Goal: Transaction & Acquisition: Purchase product/service

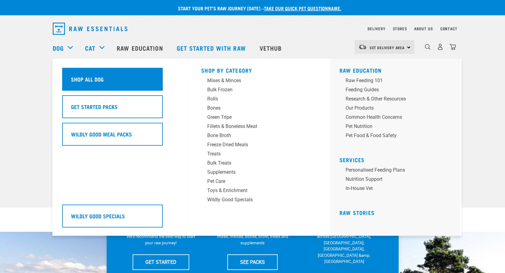
click at [74, 72] on div "Shop All Dog" at bounding box center [112, 79] width 101 height 23
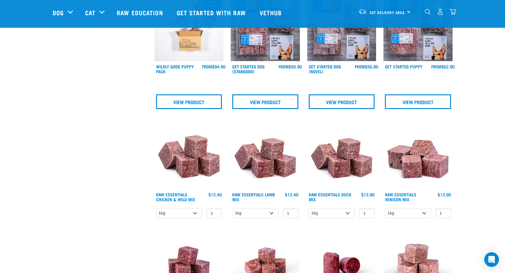
scroll to position [244, 0]
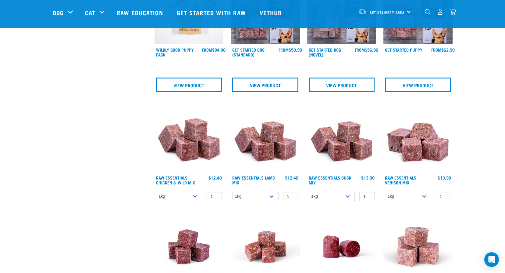
click at [256, 155] on img at bounding box center [265, 137] width 69 height 69
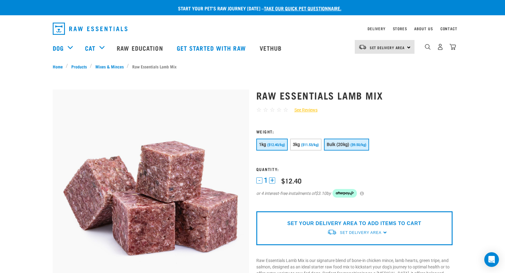
click at [340, 141] on button "Bulk (20kg) ($9.50/kg)" at bounding box center [346, 144] width 45 height 12
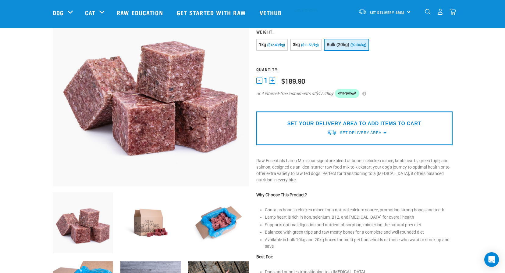
scroll to position [152, 0]
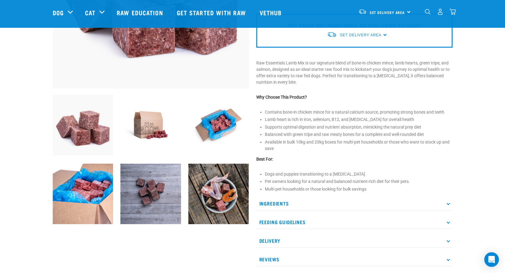
click at [285, 210] on div "Ingredients Minced chicken (bone-in) Lamb hearts Green tripe (beef or lamb) Min…" at bounding box center [354, 231] width 196 height 70
click at [285, 206] on p "Ingredients" at bounding box center [354, 203] width 196 height 14
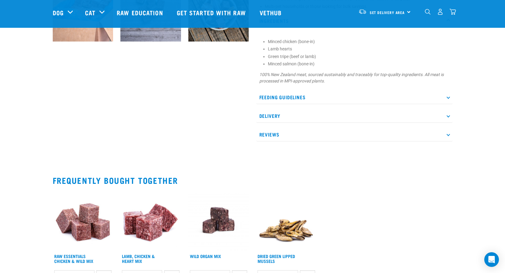
scroll to position [335, 0]
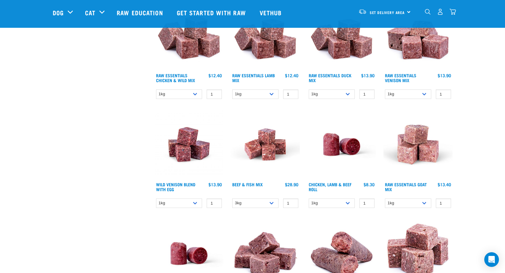
scroll to position [350, 0]
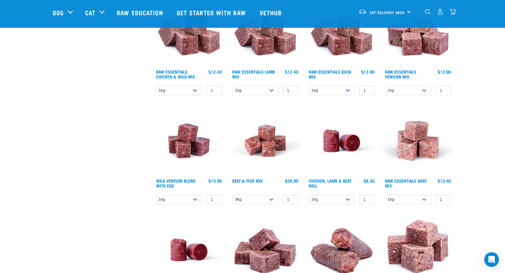
click at [294, 149] on img at bounding box center [265, 140] width 69 height 69
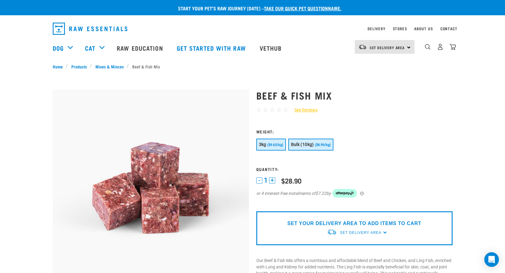
click at [306, 146] on span "Bulk (10kg)" at bounding box center [302, 144] width 23 height 5
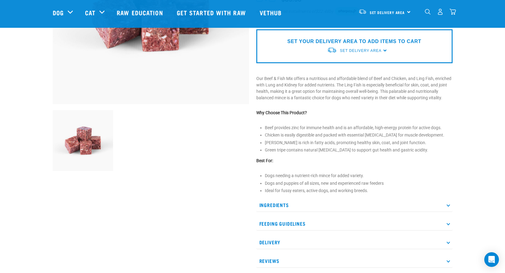
scroll to position [152, 0]
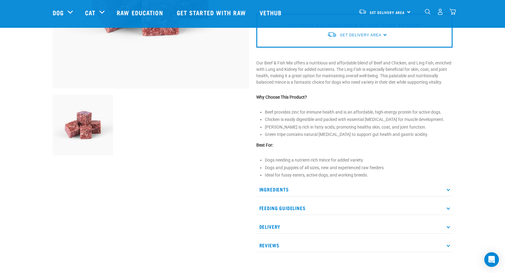
click at [277, 192] on p "Ingredients" at bounding box center [354, 189] width 196 height 14
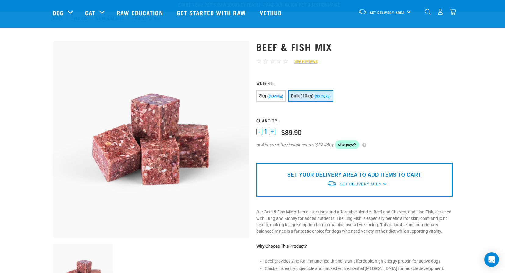
scroll to position [0, 0]
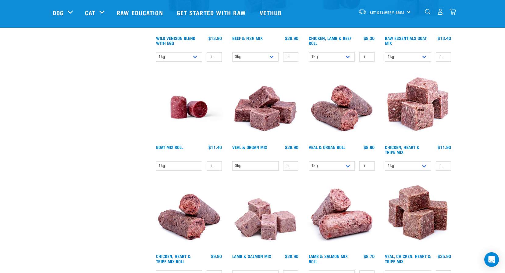
scroll to position [517, 0]
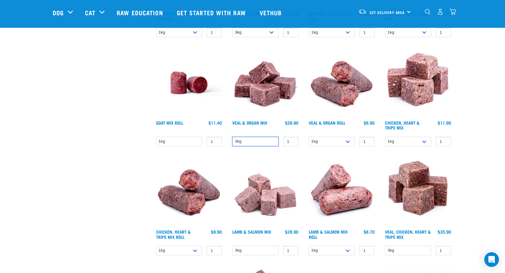
click at [273, 142] on select "3kg" at bounding box center [255, 141] width 46 height 9
click at [424, 143] on select "1kg 3kg" at bounding box center [408, 141] width 46 height 9
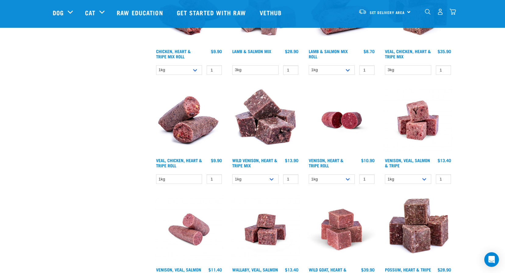
scroll to position [760, 0]
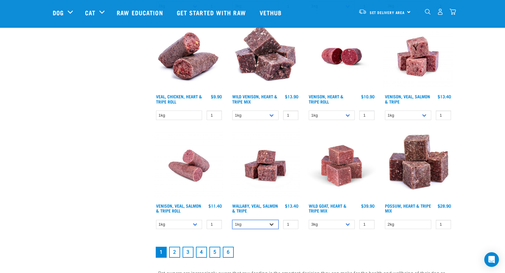
click at [270, 225] on select "1kg 3kg" at bounding box center [255, 224] width 46 height 9
select select "45457"
click at [232, 220] on select "1kg 3kg" at bounding box center [255, 224] width 46 height 9
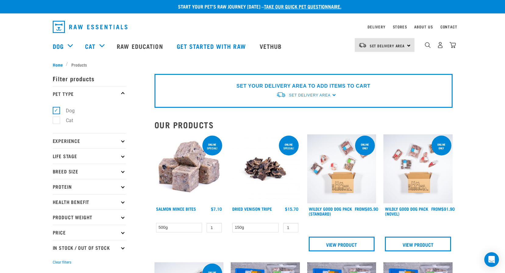
scroll to position [0, 0]
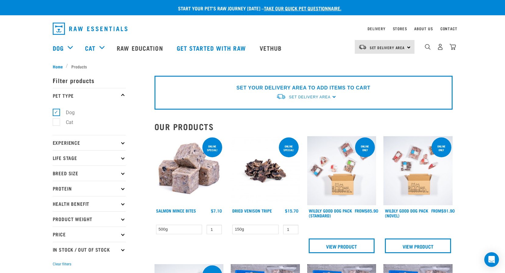
click at [70, 174] on p "Breed Size" at bounding box center [89, 172] width 73 height 15
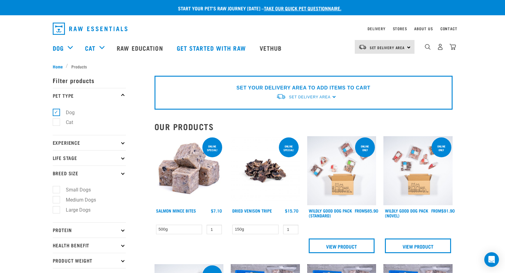
click at [71, 207] on label "Large Dogs" at bounding box center [74, 210] width 37 height 8
click at [57, 207] on input "Large Dogs" at bounding box center [55, 208] width 4 height 4
checkbox input "true"
click at [75, 228] on p "Protein" at bounding box center [89, 229] width 73 height 15
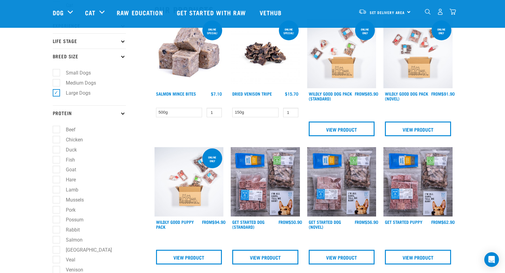
scroll to position [152, 0]
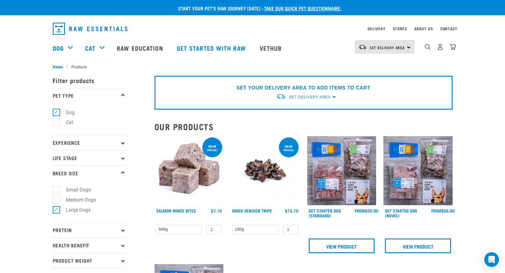
click at [77, 223] on p "Protein" at bounding box center [89, 229] width 73 height 15
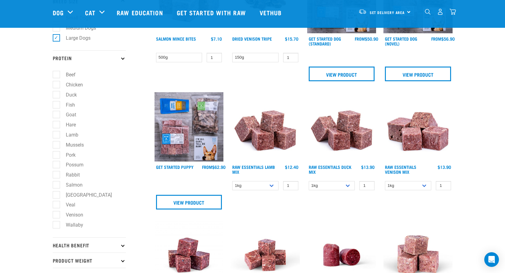
scroll to position [183, 0]
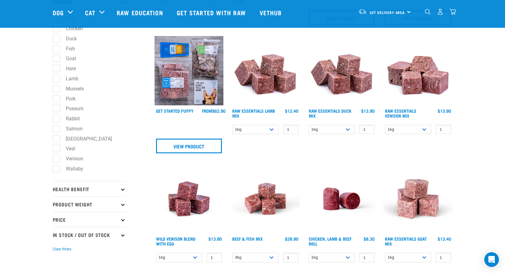
click at [90, 195] on p "Health Benefit" at bounding box center [89, 188] width 73 height 15
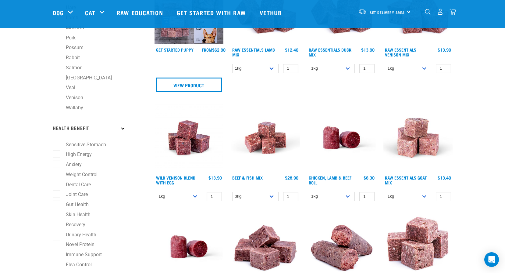
scroll to position [274, 0]
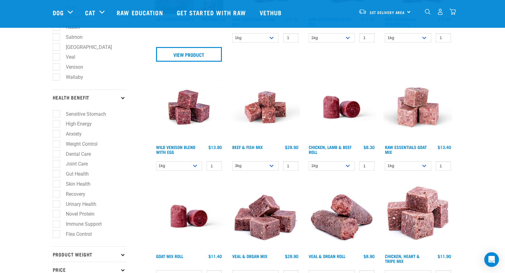
click at [80, 216] on label "Novel Protein" at bounding box center [76, 214] width 41 height 8
click at [57, 215] on input "Novel Protein" at bounding box center [55, 213] width 4 height 4
checkbox input "true"
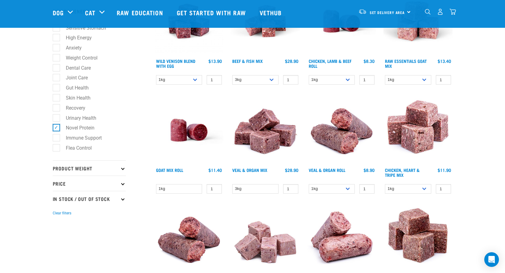
scroll to position [366, 0]
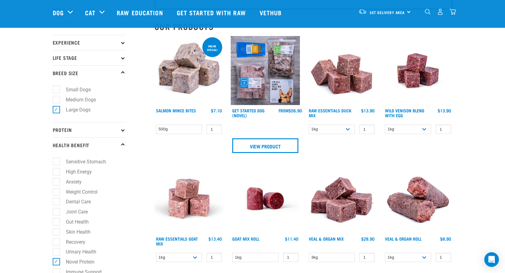
scroll to position [61, 0]
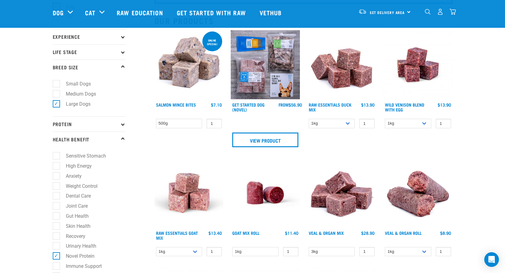
click at [267, 188] on img at bounding box center [265, 192] width 69 height 69
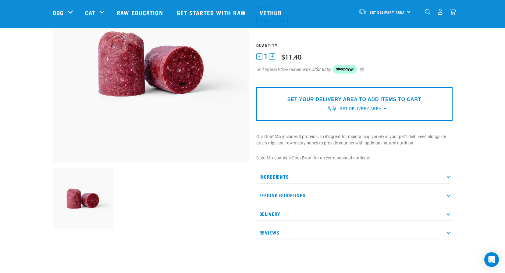
scroll to position [91, 0]
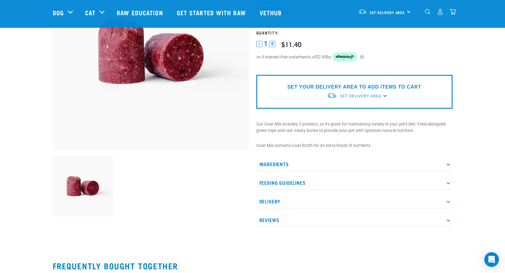
click at [288, 168] on p "Ingredients" at bounding box center [354, 164] width 196 height 14
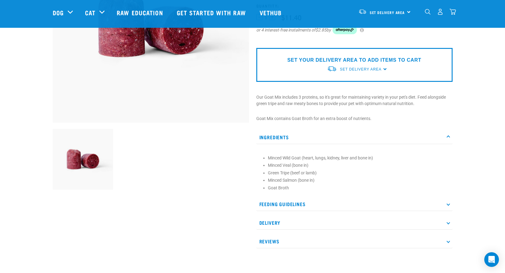
scroll to position [122, 0]
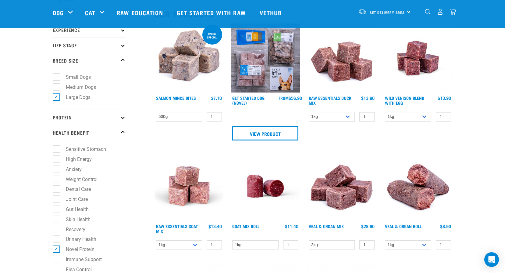
scroll to position [61, 0]
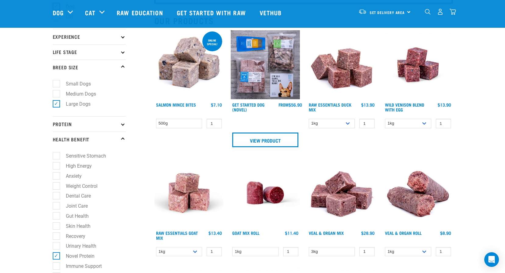
click at [346, 75] on img at bounding box center [341, 64] width 69 height 69
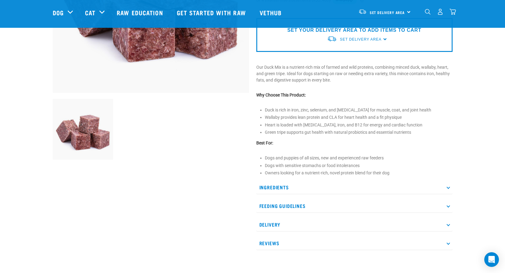
scroll to position [183, 0]
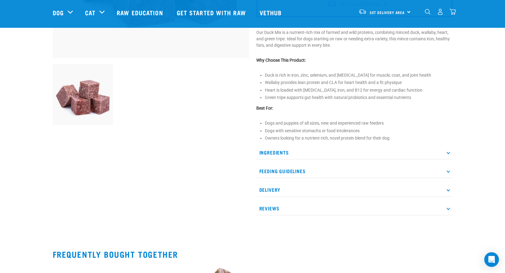
click at [300, 152] on p "Ingredients" at bounding box center [354, 152] width 196 height 14
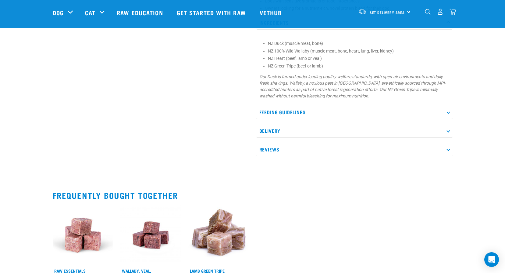
scroll to position [366, 0]
